Goal: Information Seeking & Learning: Learn about a topic

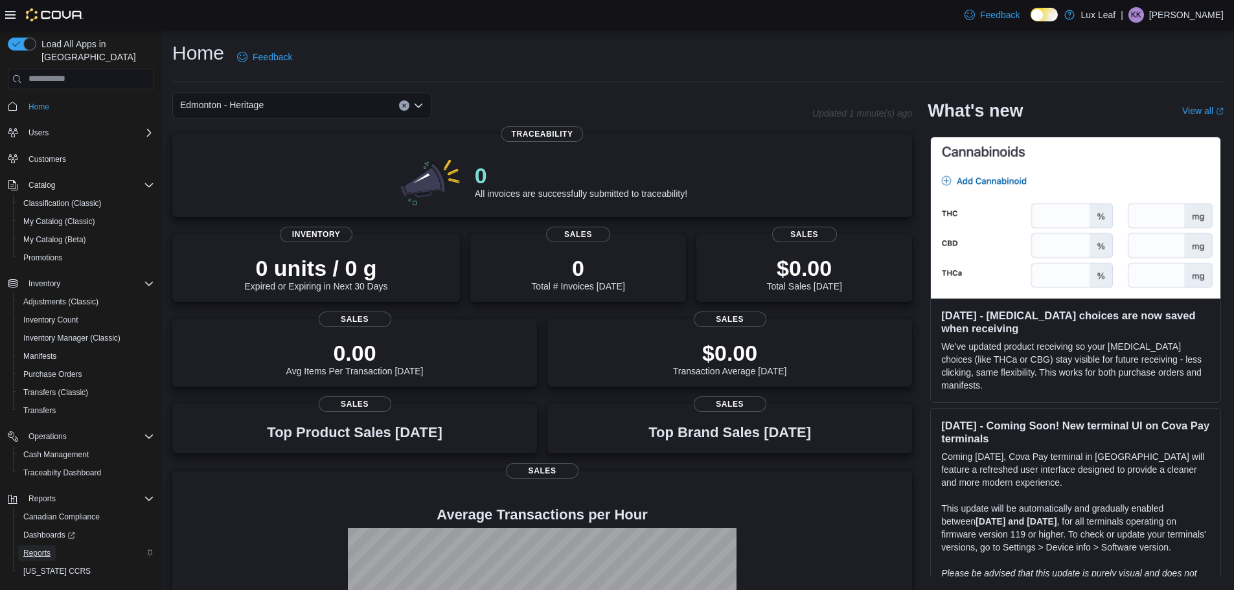
click at [27, 548] on span "Reports" at bounding box center [36, 553] width 27 height 10
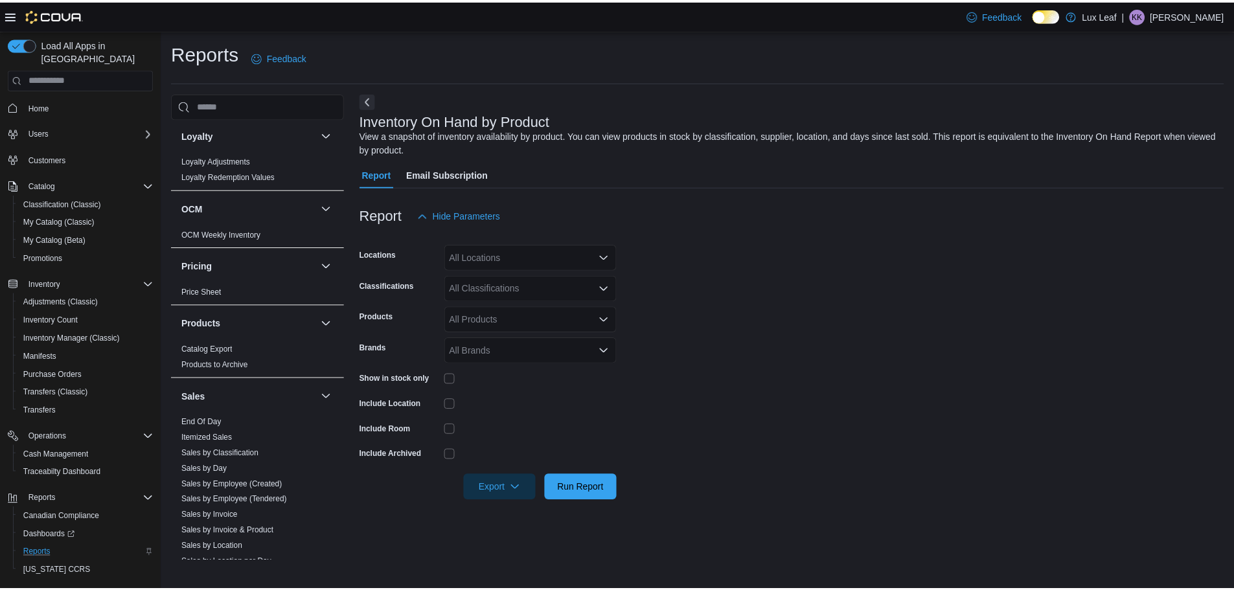
scroll to position [712, 0]
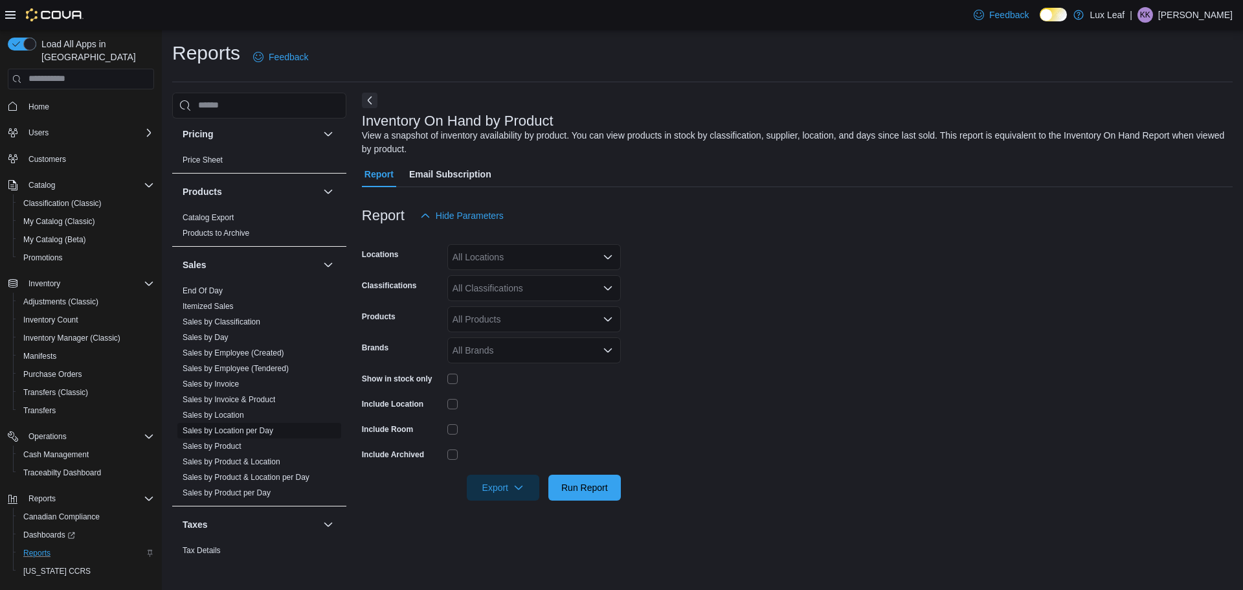
click at [234, 435] on link "Sales by Location per Day" at bounding box center [228, 430] width 91 height 9
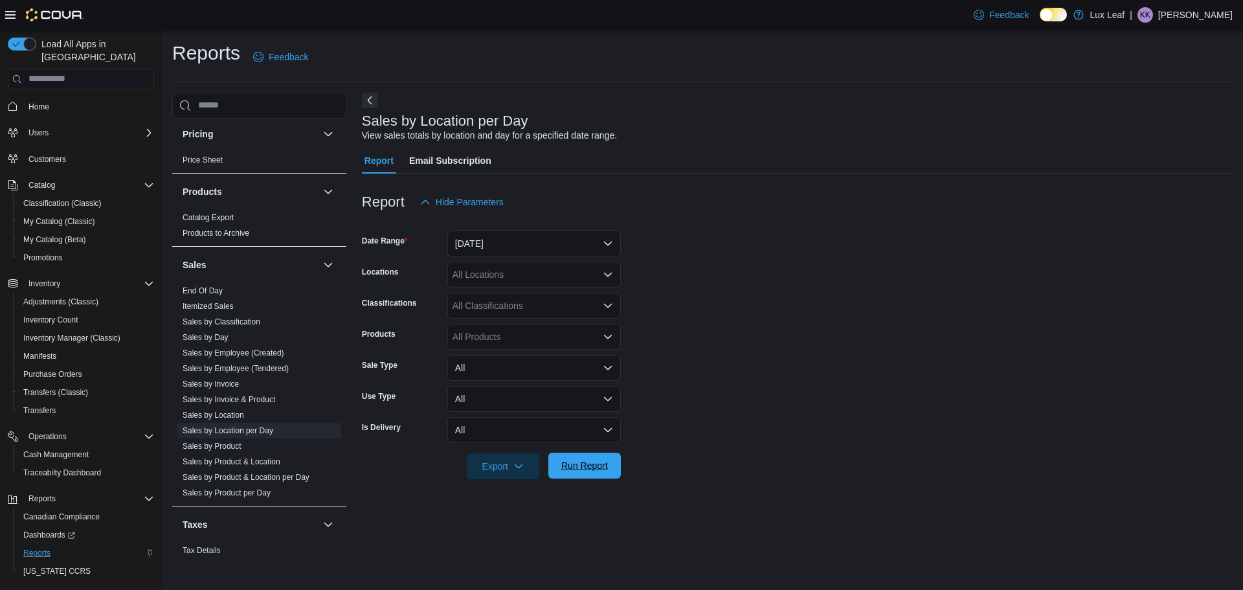
click at [589, 457] on span "Run Report" at bounding box center [584, 466] width 57 height 26
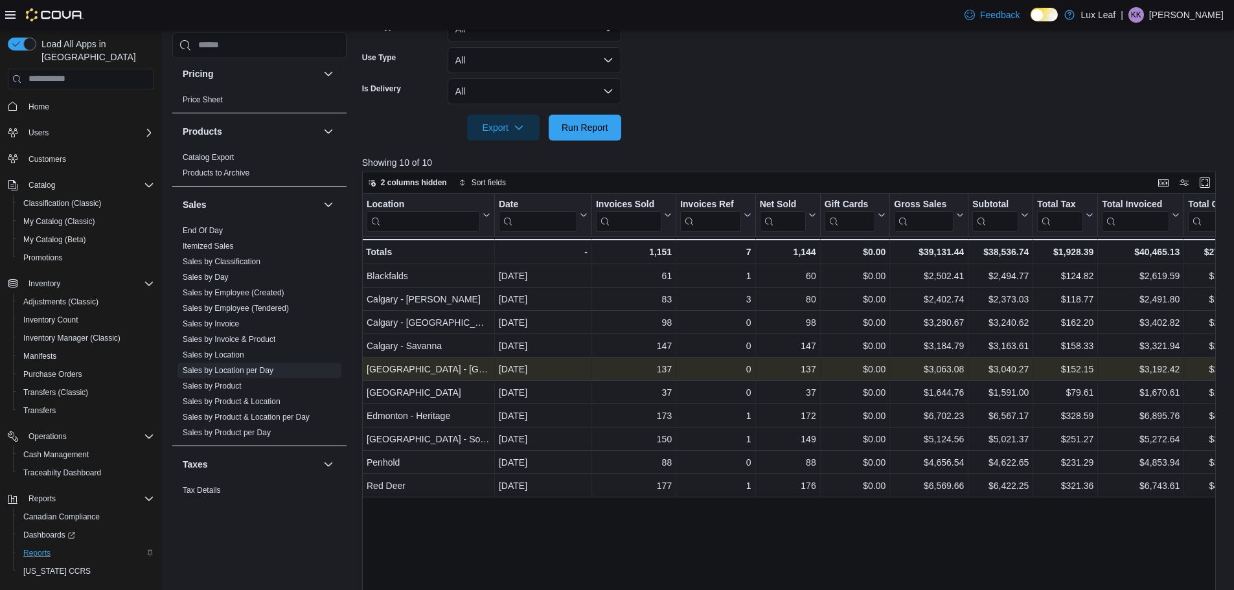
scroll to position [402, 0]
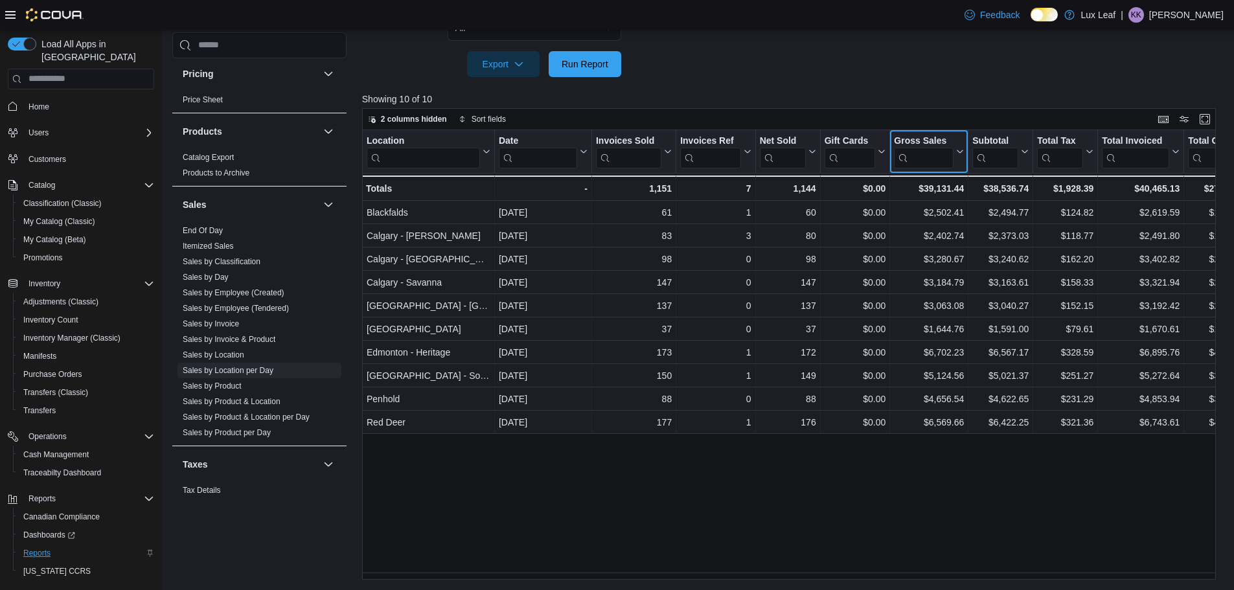
click at [959, 152] on icon at bounding box center [958, 152] width 10 height 8
click at [934, 216] on span "Sort High-Low" at bounding box center [937, 216] width 49 height 10
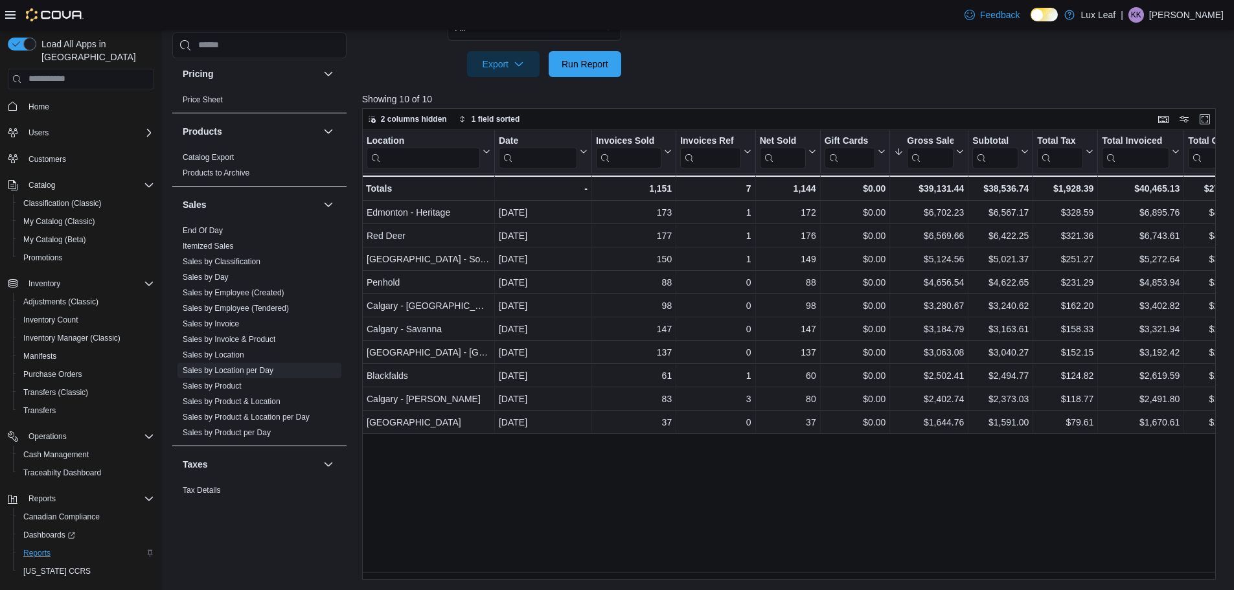
click at [891, 566] on div "Location Click to view column header actions Date Click to view column header a…" at bounding box center [793, 355] width 863 height 450
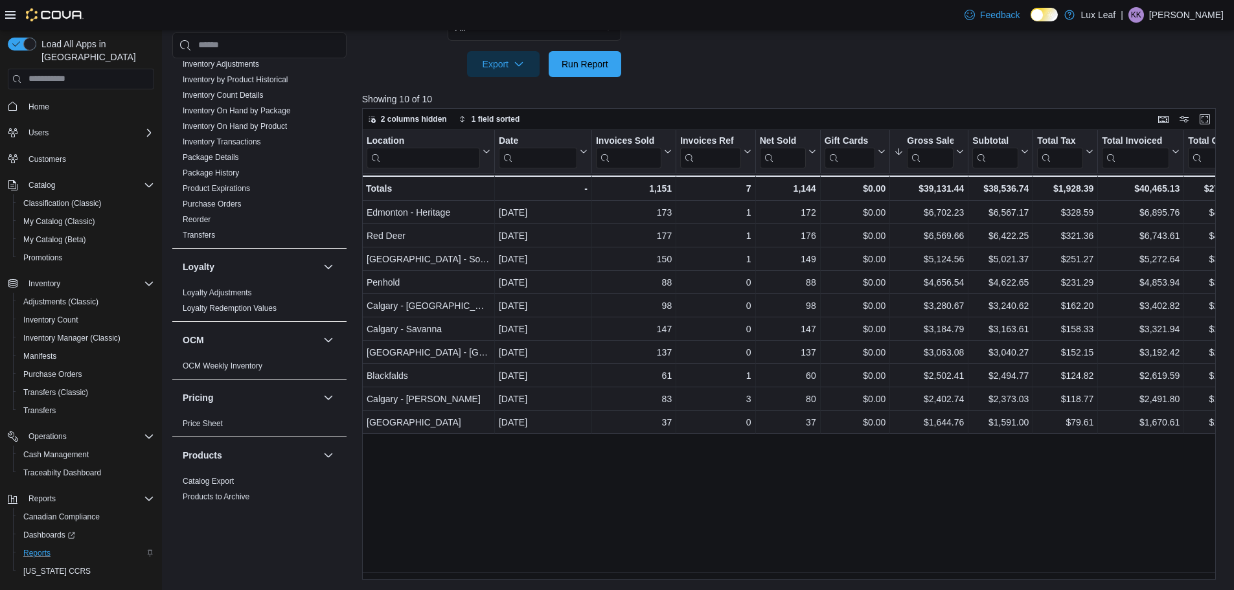
scroll to position [194, 0]
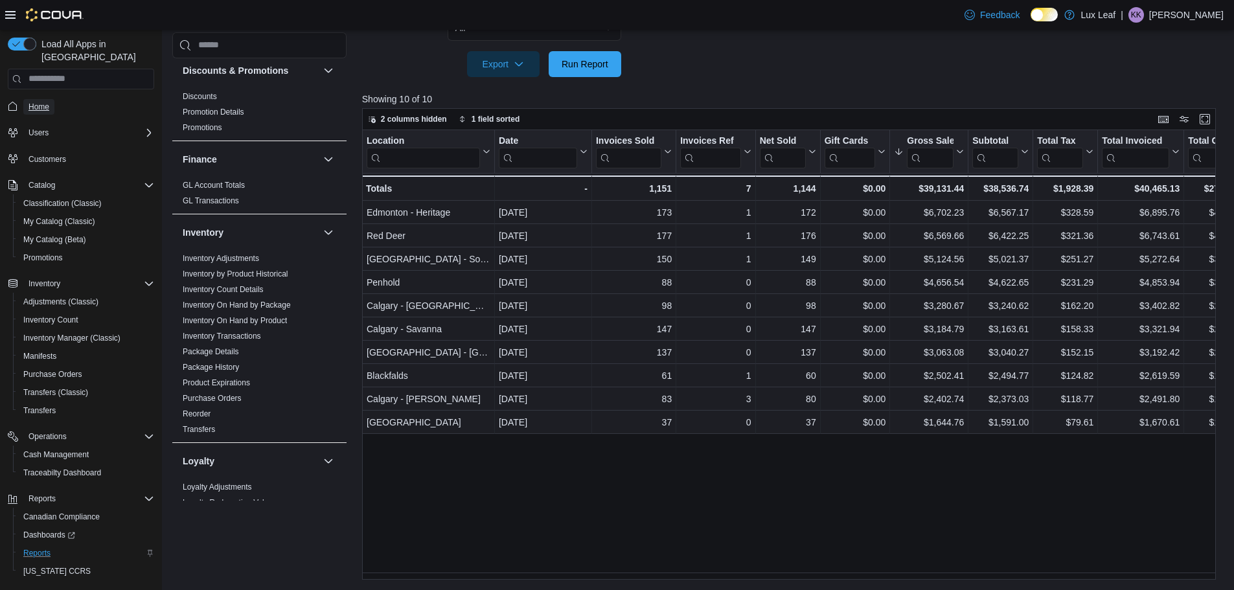
drag, startPoint x: 36, startPoint y: 89, endPoint x: 108, endPoint y: 6, distance: 110.1
click at [36, 102] on span "Home" at bounding box center [38, 107] width 21 height 10
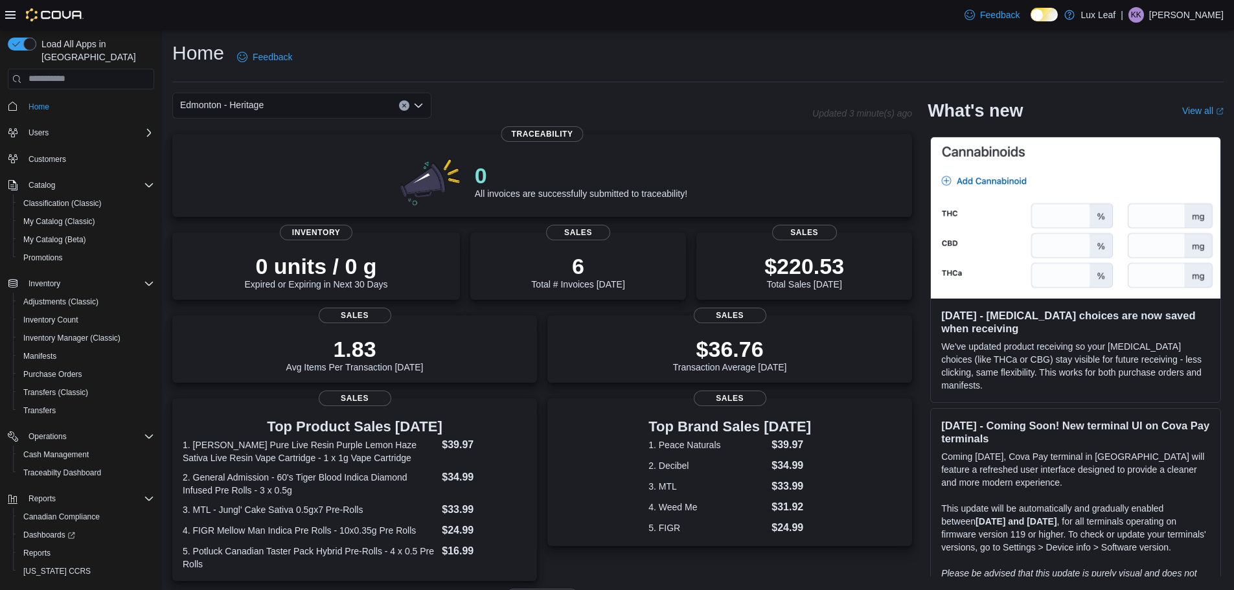
click at [321, 106] on div "Edmonton - Heritage" at bounding box center [301, 106] width 259 height 26
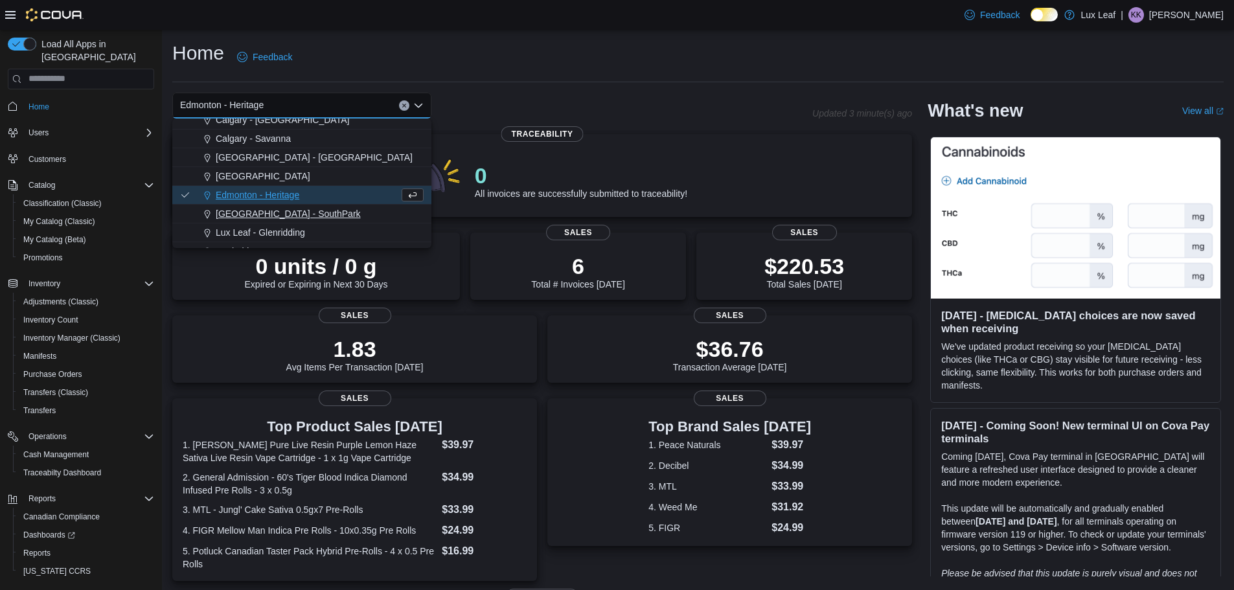
scroll to position [65, 0]
click at [277, 210] on span "[GEOGRAPHIC_DATA] - SouthPark" at bounding box center [288, 213] width 145 height 13
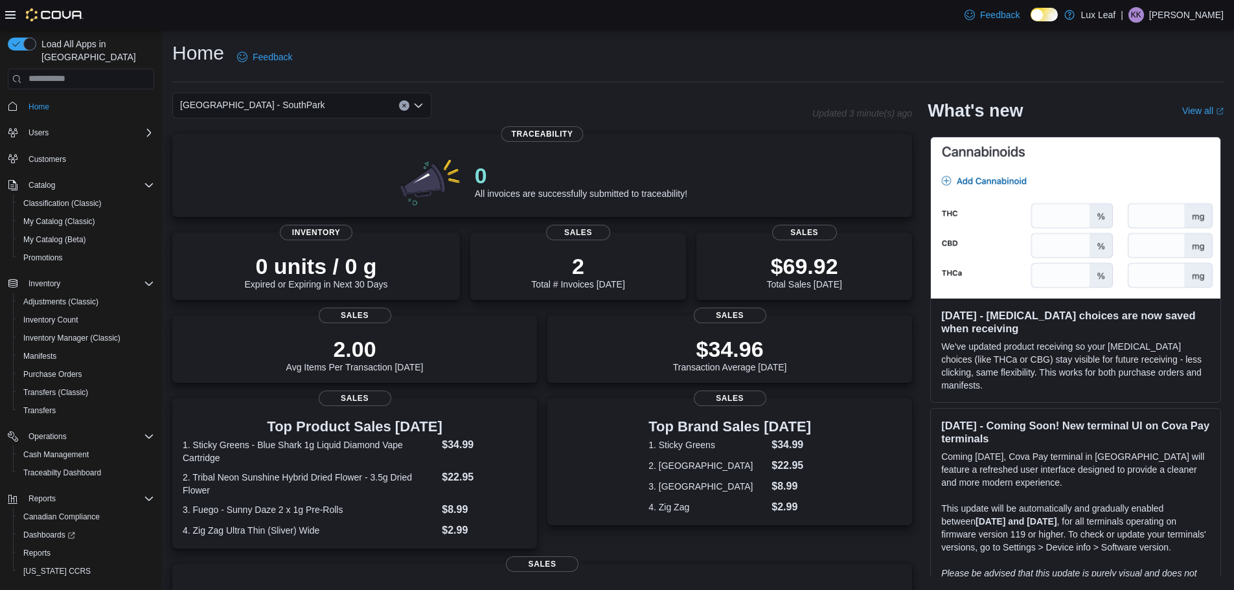
click at [292, 103] on div "[GEOGRAPHIC_DATA] - SouthPark Combo box. Selected. [GEOGRAPHIC_DATA] - [GEOGRAP…" at bounding box center [301, 106] width 259 height 26
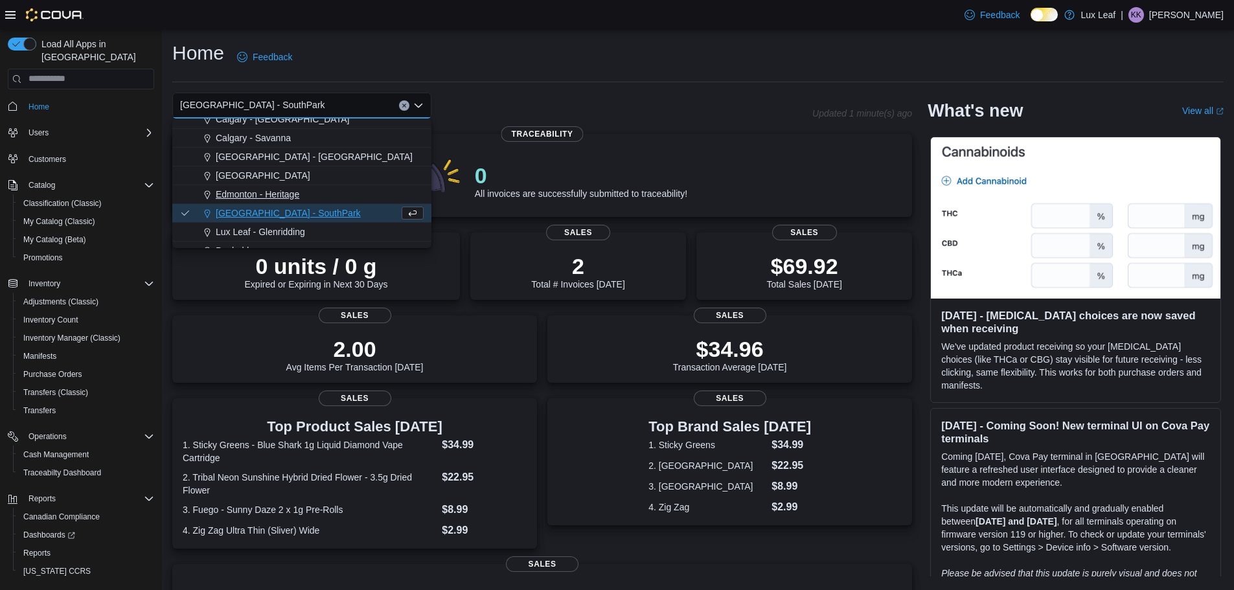
click at [271, 196] on span "Edmonton - Heritage" at bounding box center [258, 194] width 84 height 13
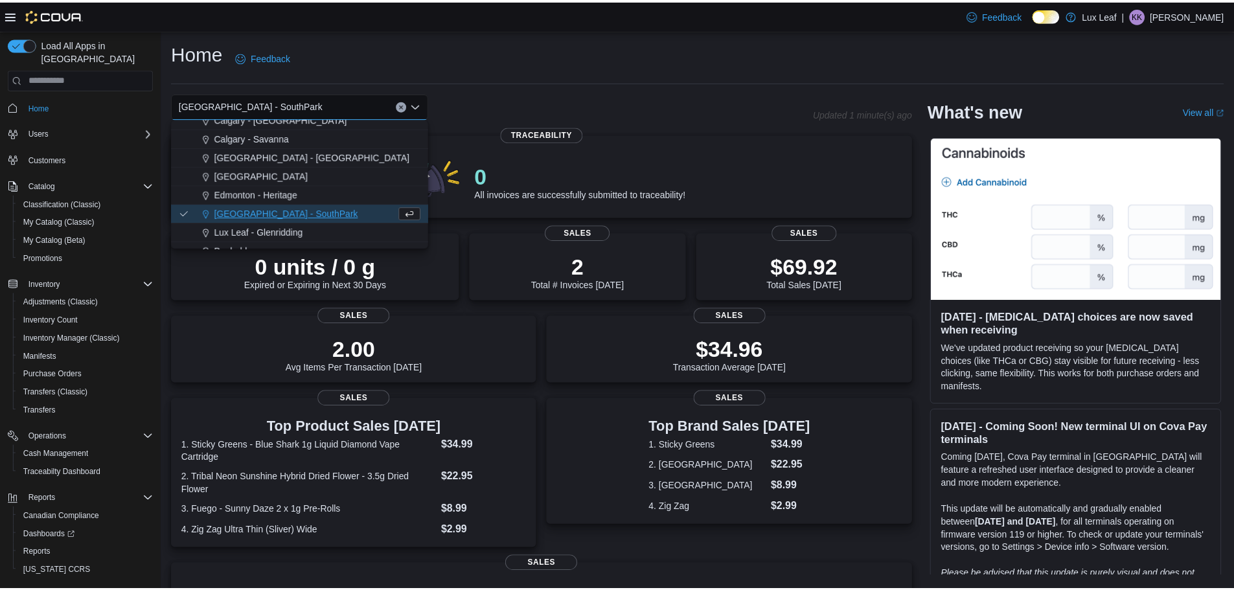
scroll to position [0, 0]
